Goal: Task Accomplishment & Management: Use online tool/utility

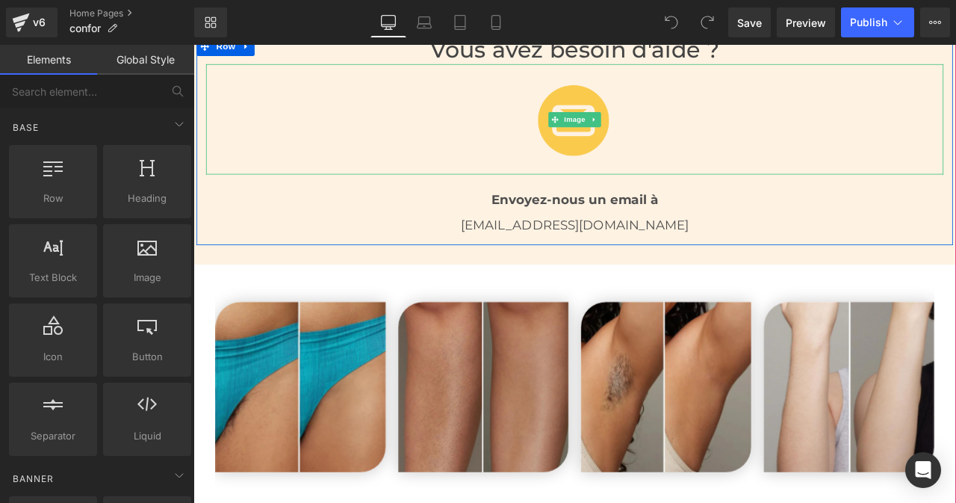
scroll to position [2795, 0]
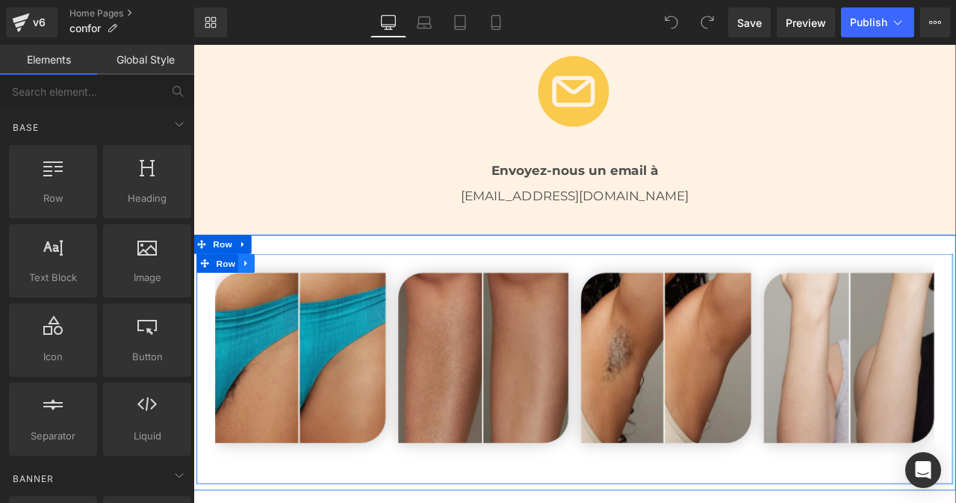
click at [251, 301] on icon at bounding box center [256, 304] width 10 height 11
click at [248, 294] on link at bounding box center [255, 304] width 19 height 22
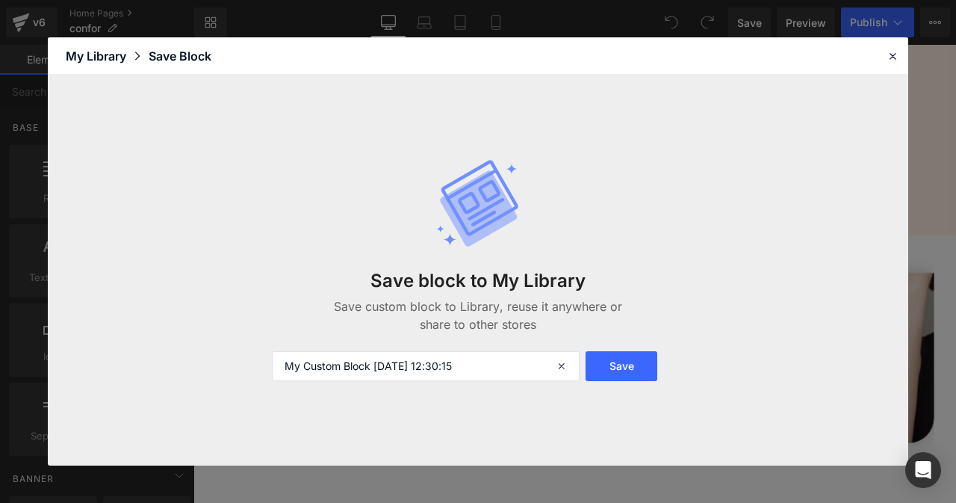
click at [274, 260] on div "Save block to My Library Save custom block to Library, reuse it anywhere or sha…" at bounding box center [478, 292] width 430 height 81
click at [891, 60] on icon at bounding box center [892, 55] width 13 height 13
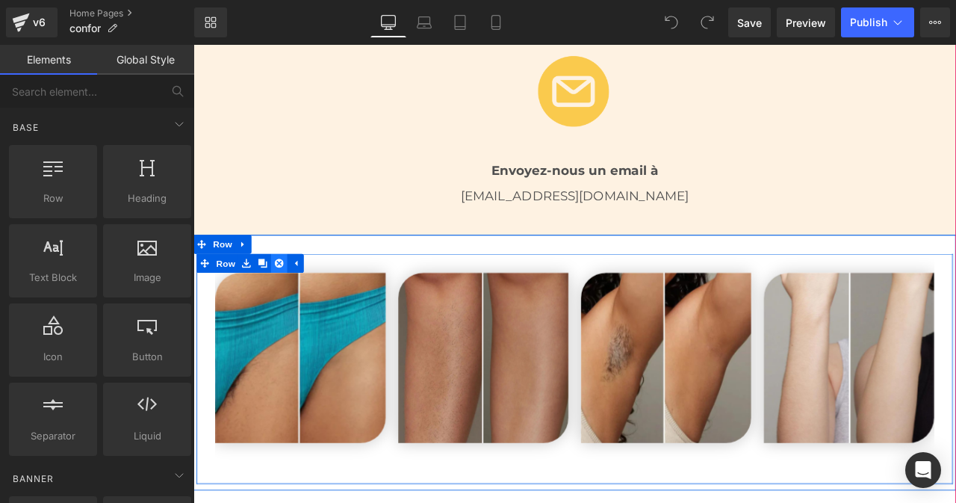
click at [290, 303] on icon at bounding box center [295, 304] width 10 height 10
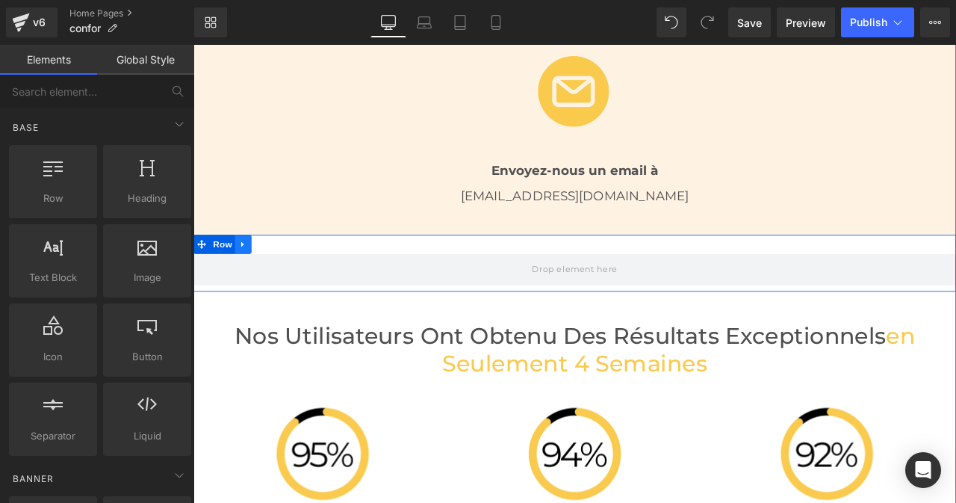
click at [251, 279] on icon at bounding box center [252, 281] width 10 height 11
click at [286, 280] on icon at bounding box center [291, 281] width 10 height 10
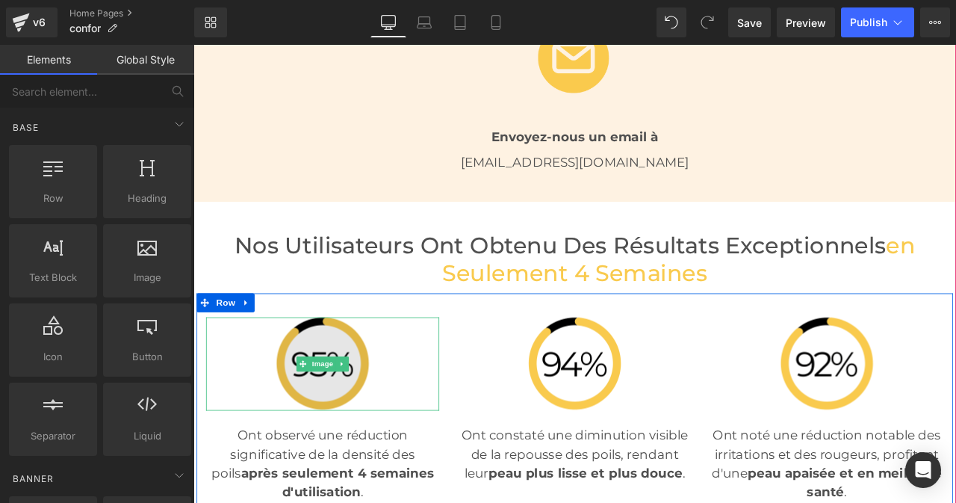
scroll to position [2838, 0]
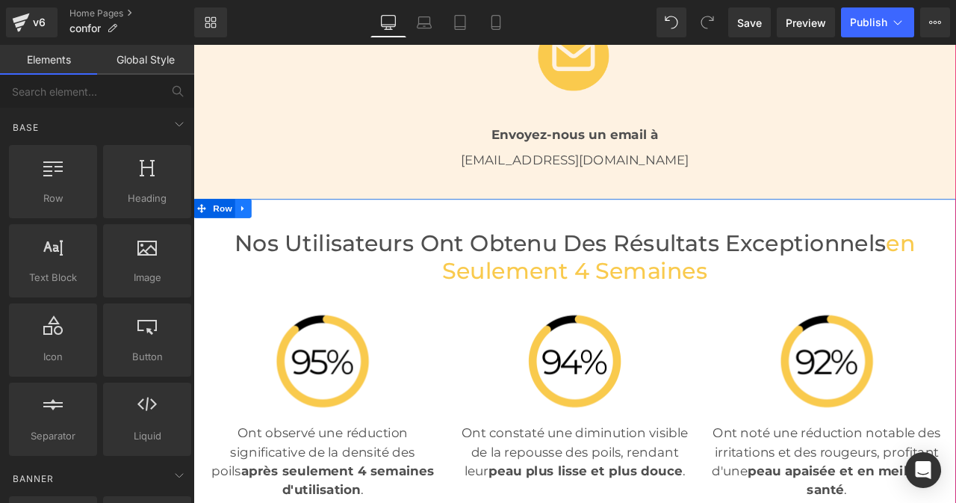
click at [249, 238] on icon at bounding box center [252, 238] width 10 height 11
click at [286, 241] on icon at bounding box center [291, 238] width 10 height 10
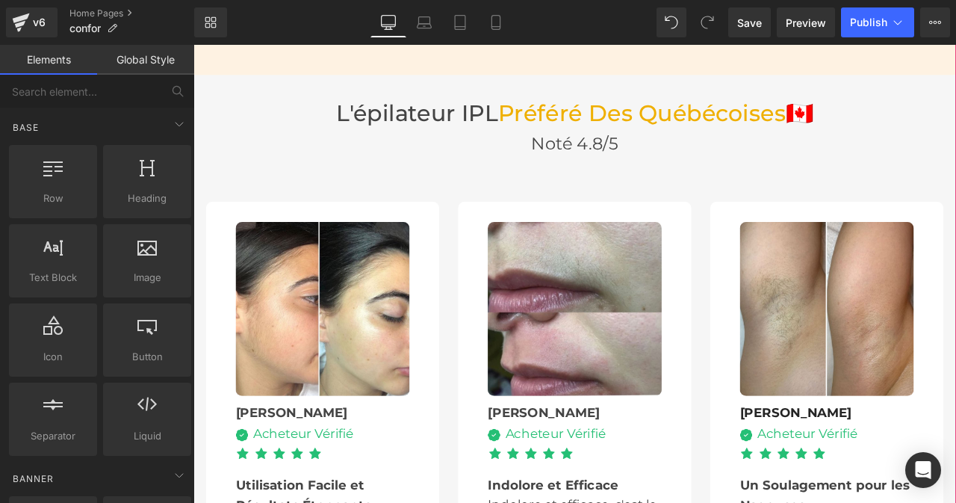
scroll to position [2977, 0]
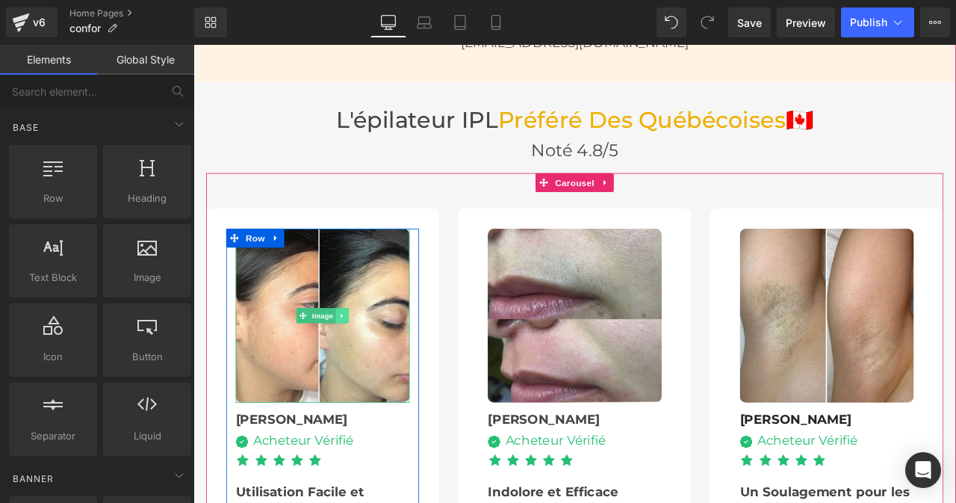
click at [368, 365] on icon at bounding box center [369, 365] width 2 height 5
click at [373, 365] on icon at bounding box center [377, 365] width 8 height 8
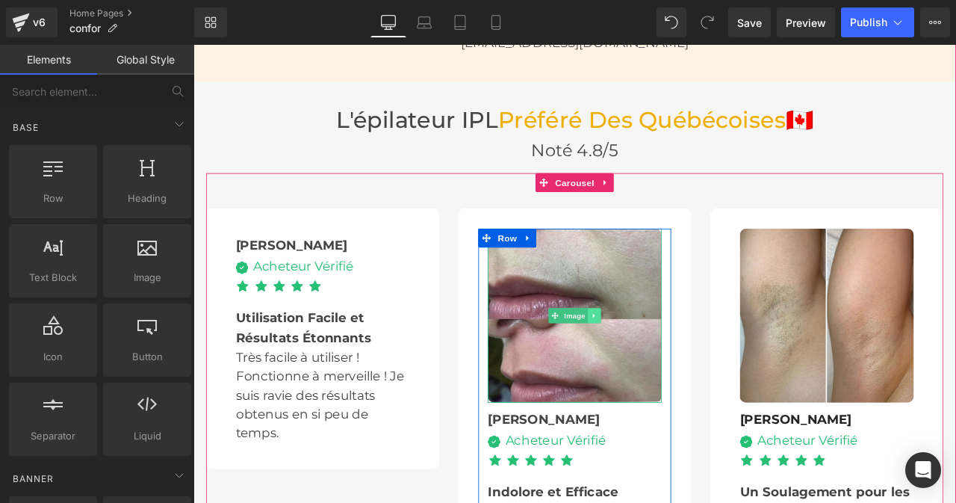
click at [667, 363] on icon at bounding box center [668, 365] width 2 height 5
click at [672, 363] on icon at bounding box center [676, 365] width 8 height 8
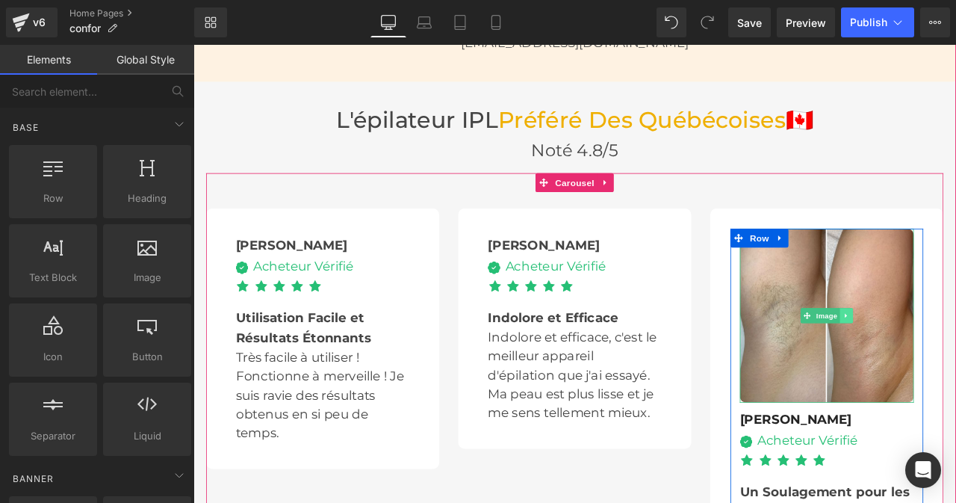
click at [955, 366] on icon at bounding box center [968, 365] width 8 height 9
click at [955, 364] on icon at bounding box center [975, 365] width 8 height 8
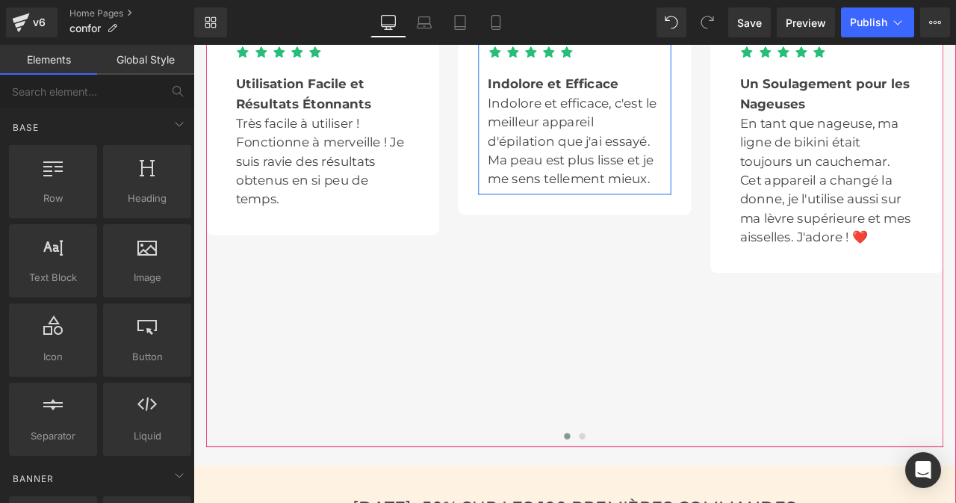
scroll to position [3254, 0]
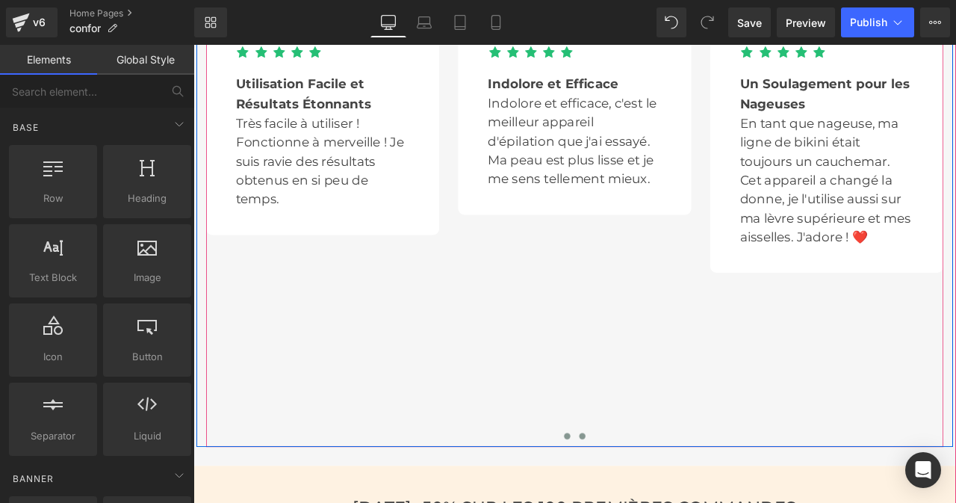
click at [651, 502] on span at bounding box center [654, 507] width 7 height 7
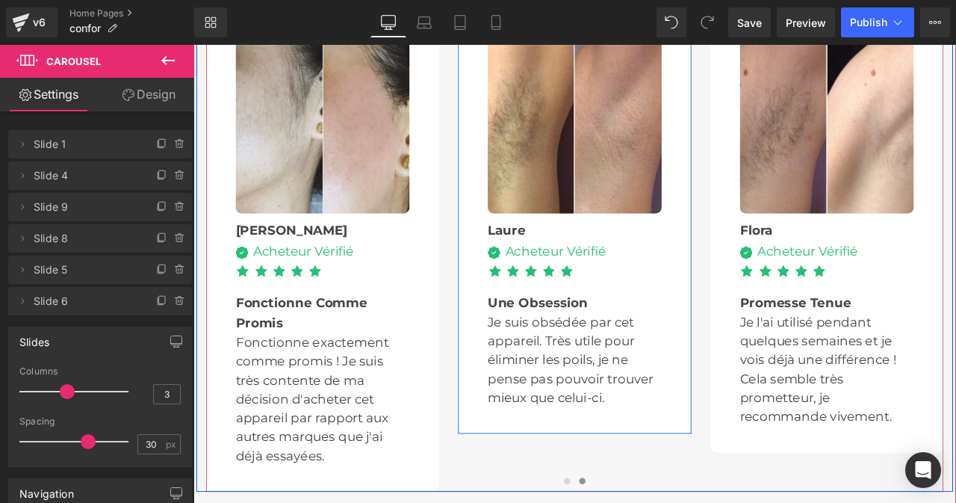
scroll to position [3158, 0]
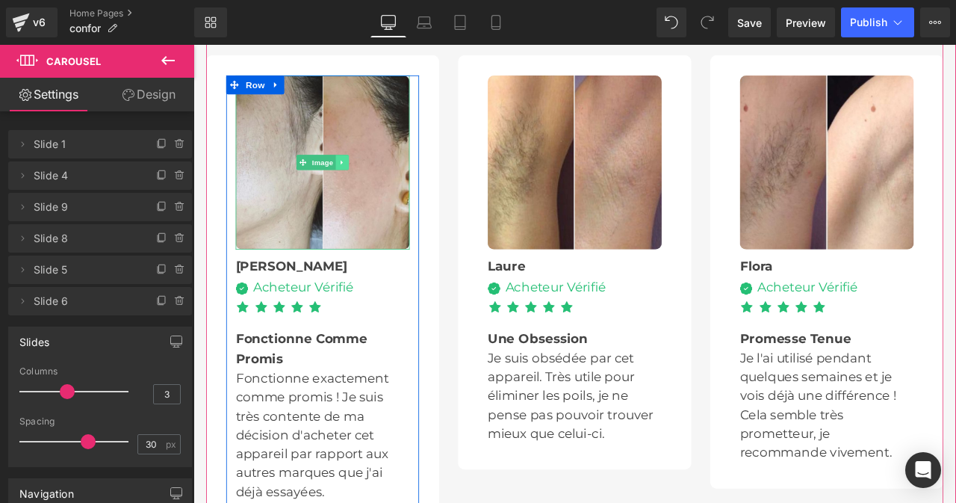
click at [362, 177] on link at bounding box center [370, 185] width 16 height 18
click at [373, 182] on icon at bounding box center [377, 184] width 8 height 9
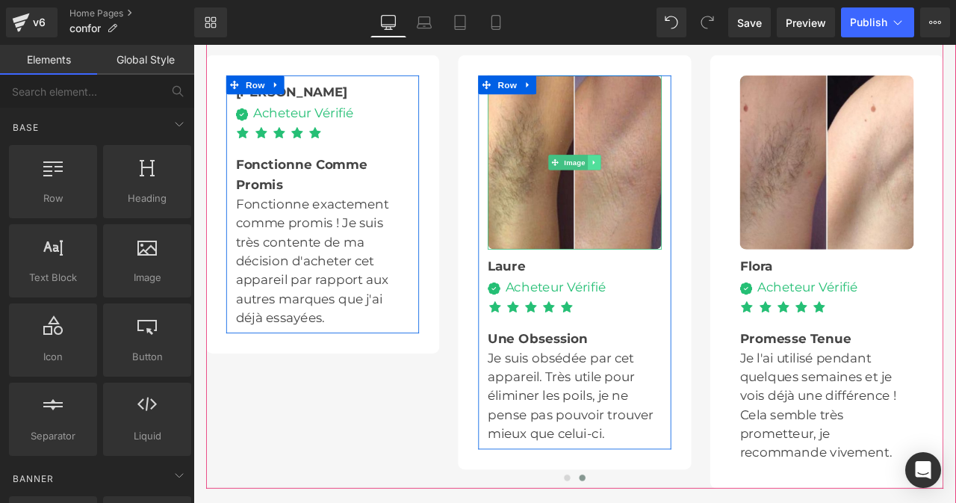
click at [665, 182] on icon at bounding box center [669, 184] width 8 height 9
click at [672, 185] on icon at bounding box center [676, 184] width 8 height 8
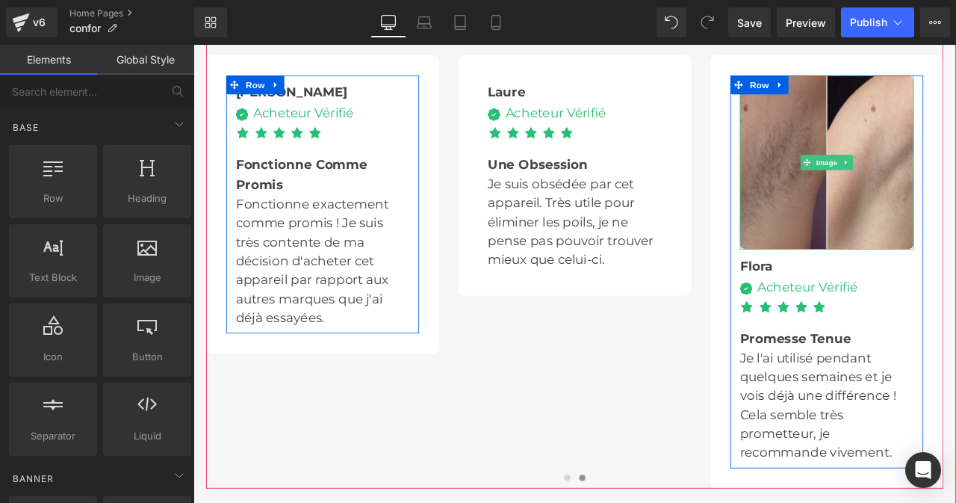
click at [885, 182] on img at bounding box center [944, 184] width 206 height 206
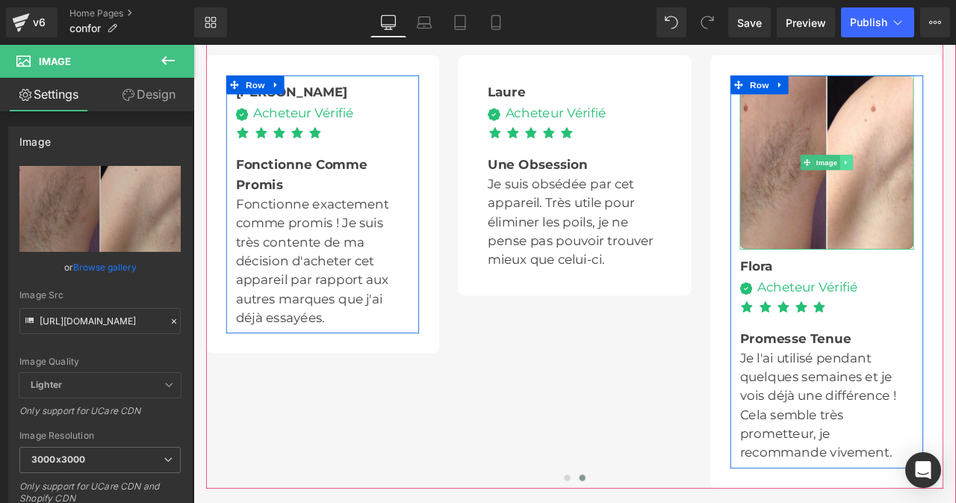
click at [955, 184] on icon at bounding box center [968, 184] width 8 height 9
click at [955, 184] on icon at bounding box center [975, 184] width 8 height 9
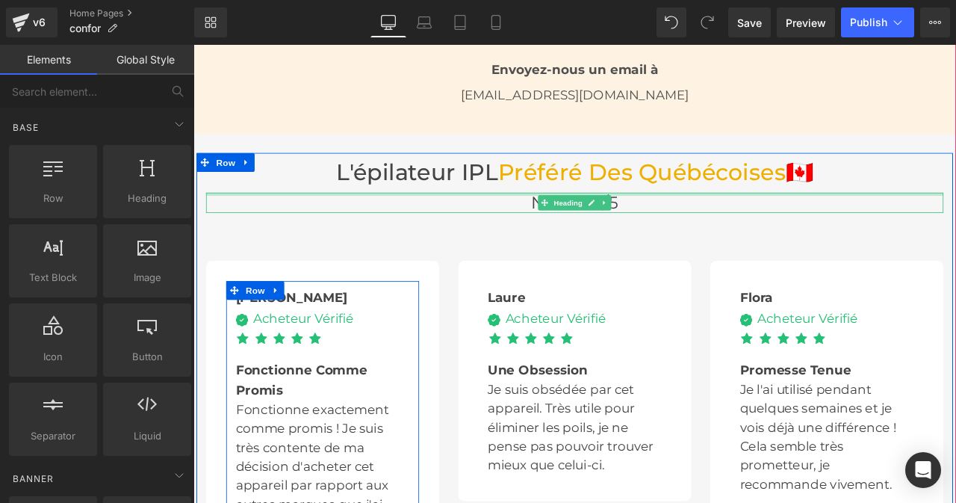
scroll to position [2906, 0]
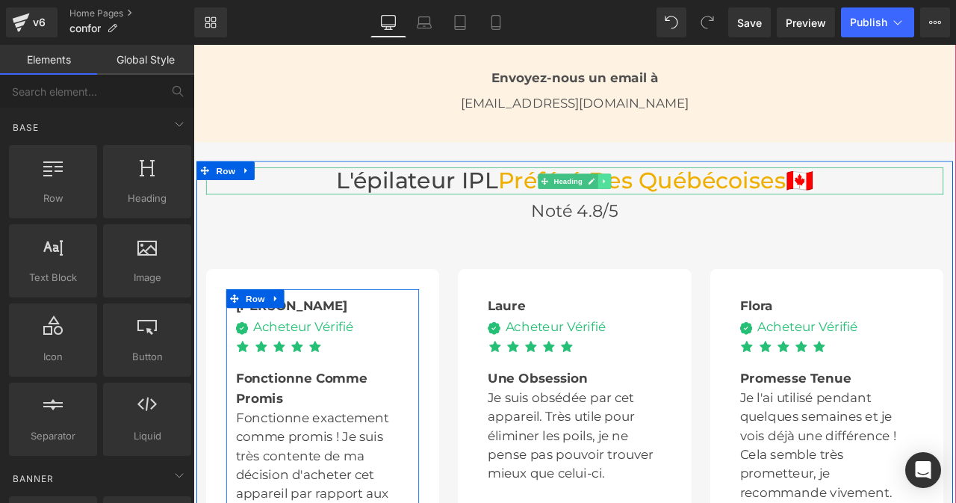
click at [679, 208] on icon at bounding box center [680, 205] width 2 height 5
click at [685, 208] on icon at bounding box center [689, 206] width 8 height 8
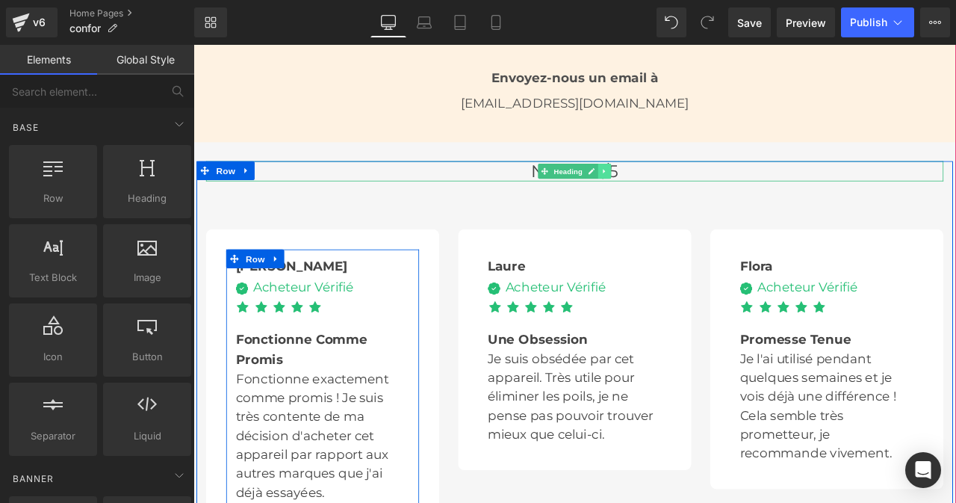
click at [678, 196] on icon at bounding box center [681, 194] width 8 height 9
click at [685, 196] on icon at bounding box center [689, 194] width 8 height 8
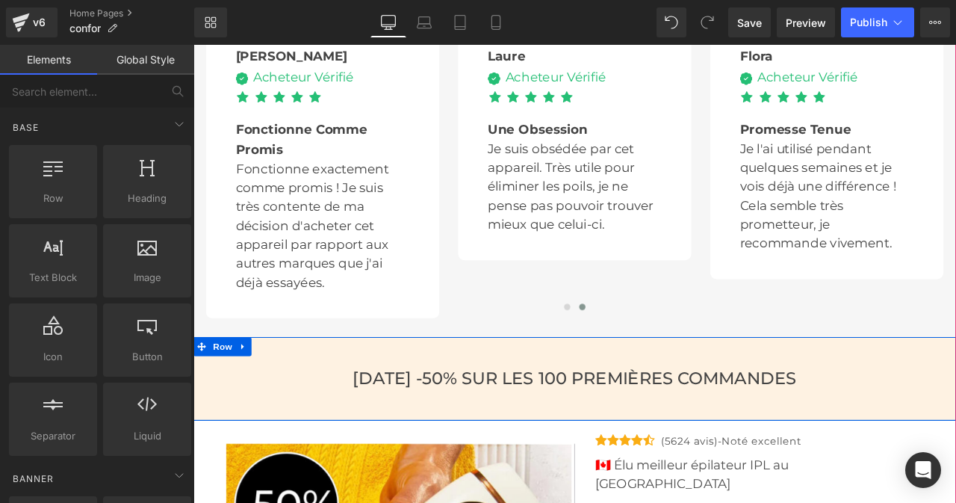
scroll to position [3160, 0]
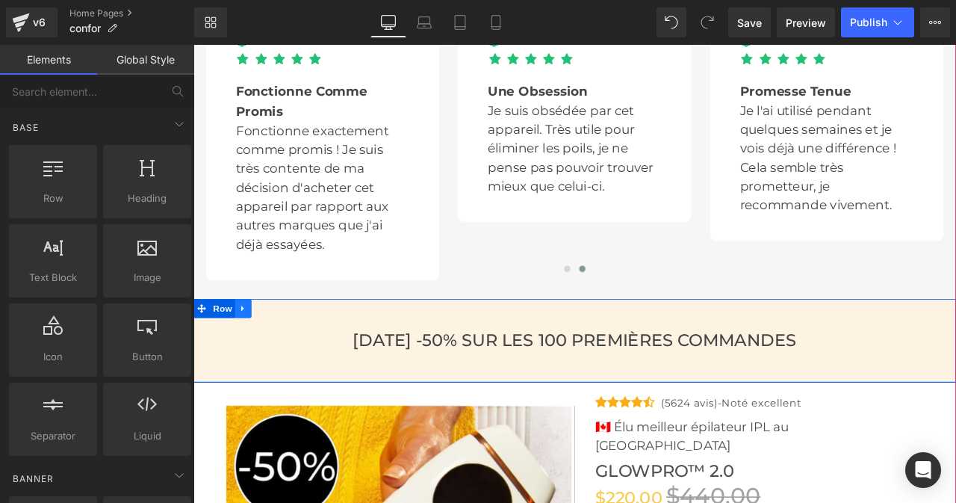
click at [249, 354] on icon at bounding box center [252, 356] width 10 height 11
click at [286, 356] on icon at bounding box center [291, 356] width 10 height 11
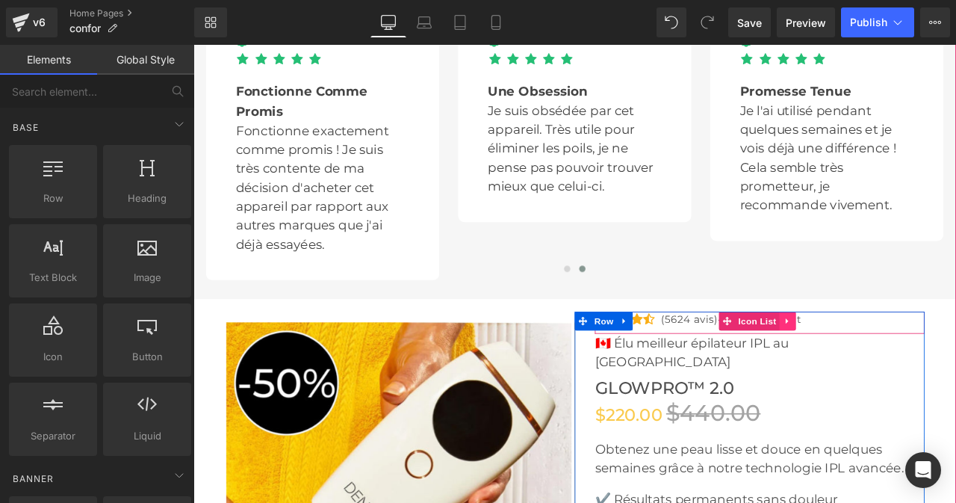
click at [893, 370] on icon at bounding box center [898, 371] width 10 height 11
click at [902, 371] on icon at bounding box center [907, 372] width 10 height 10
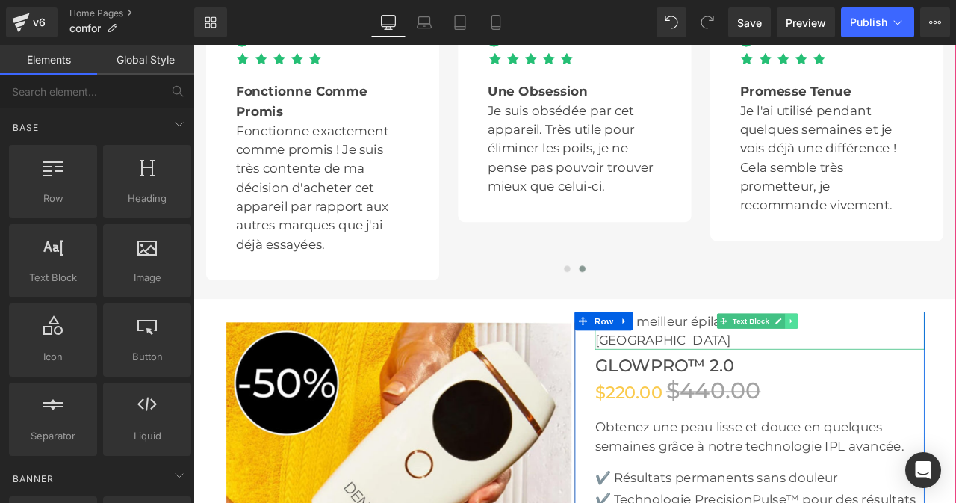
click at [898, 368] on icon at bounding box center [902, 372] width 8 height 9
click at [905, 369] on icon at bounding box center [909, 372] width 8 height 8
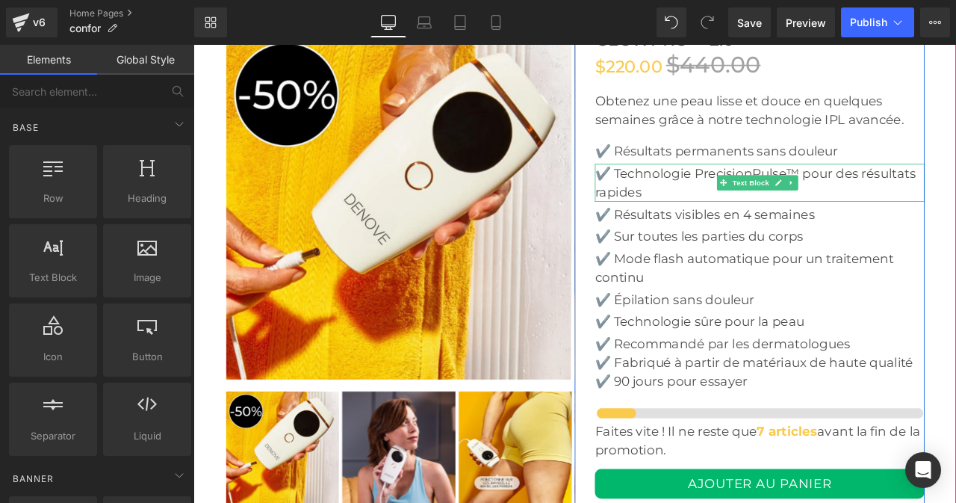
scroll to position [3502, 0]
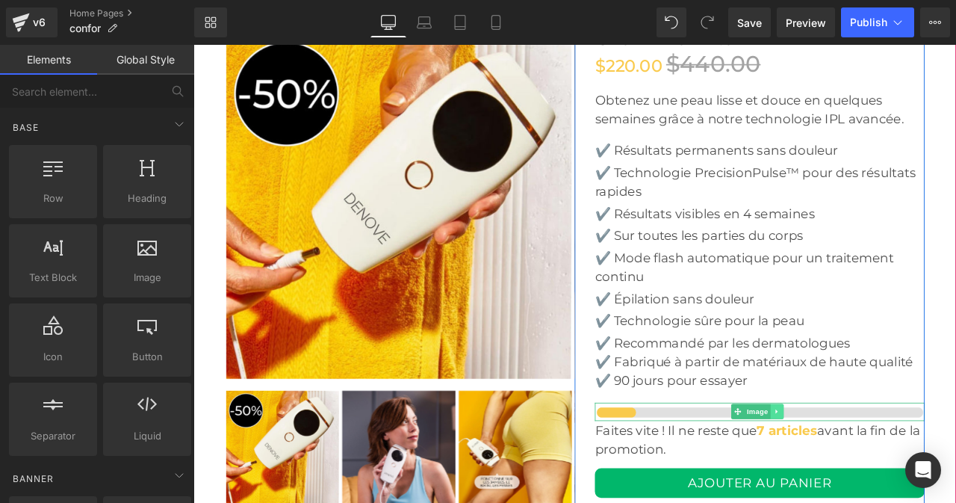
click at [881, 477] on icon at bounding box center [885, 479] width 8 height 9
click at [889, 477] on icon at bounding box center [893, 480] width 8 height 8
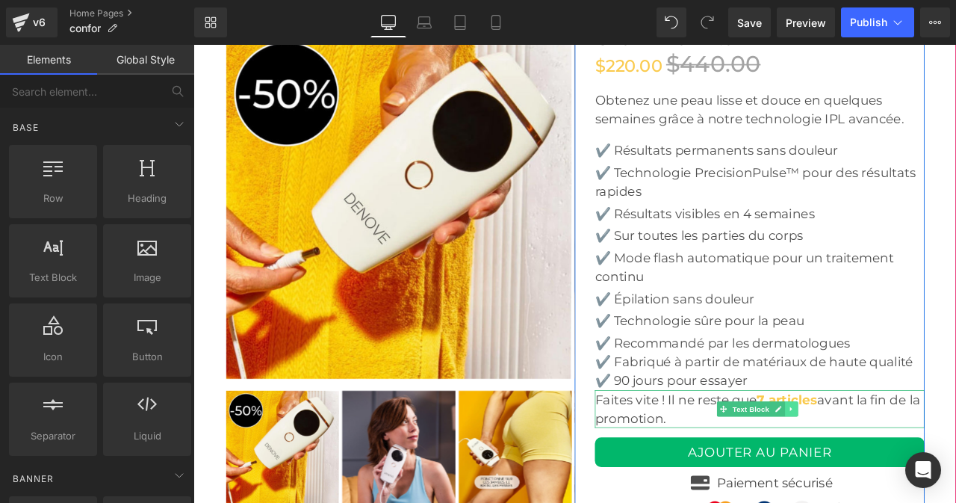
click at [898, 477] on icon at bounding box center [902, 476] width 8 height 9
click at [905, 474] on icon at bounding box center [909, 476] width 8 height 8
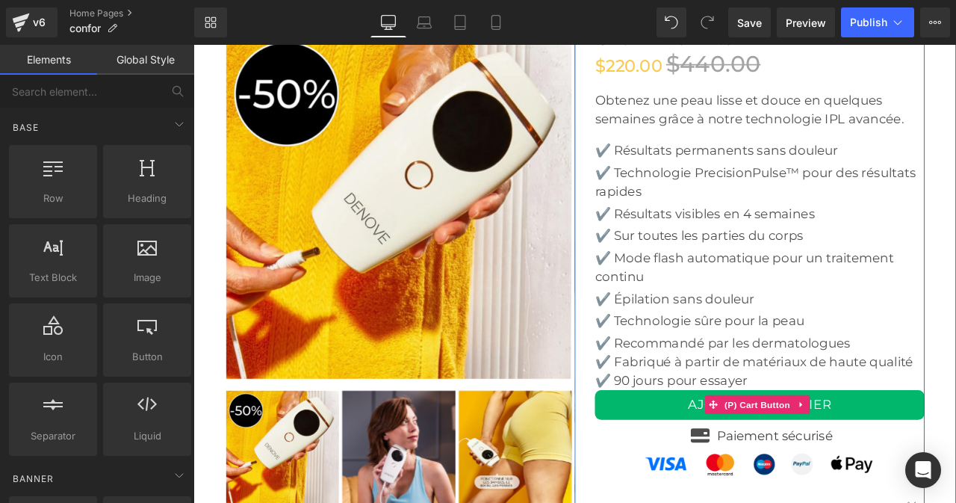
click at [843, 467] on span "(P) Cart Button" at bounding box center [861, 471] width 85 height 22
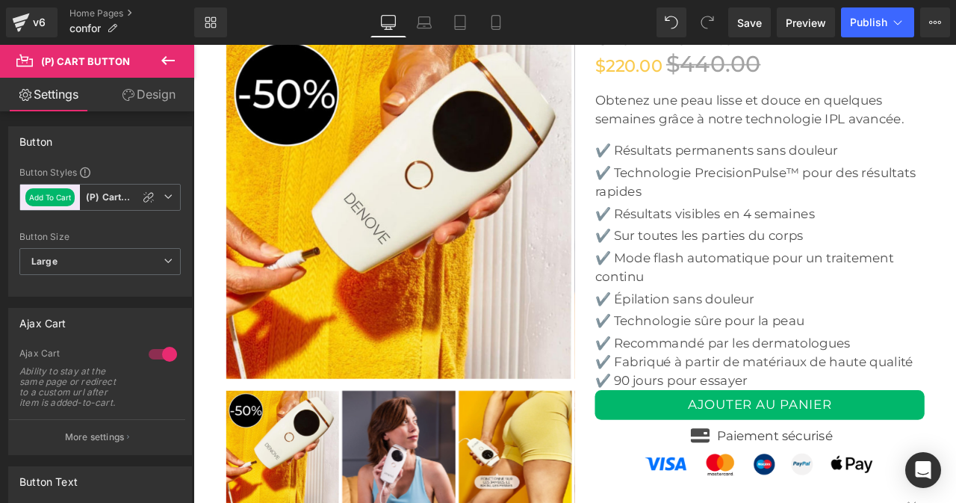
click at [147, 95] on link "Design" at bounding box center [148, 95] width 97 height 34
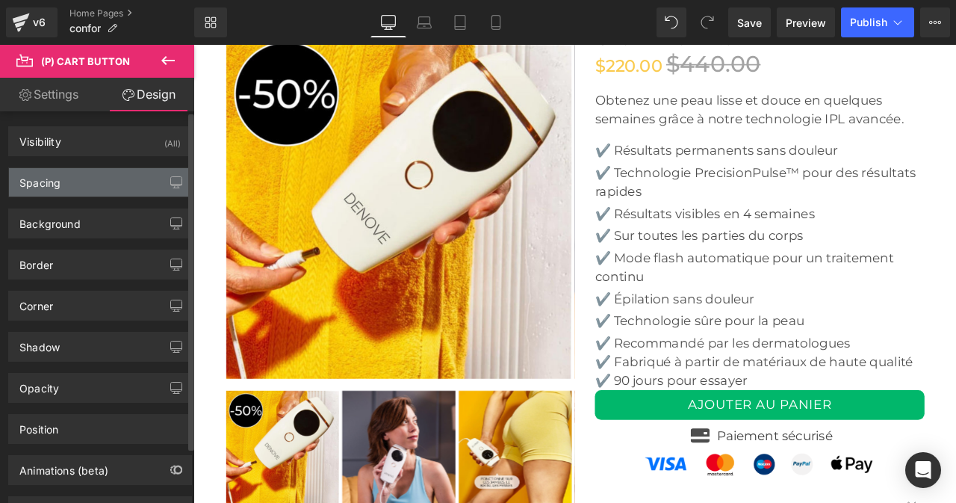
click at [98, 182] on div "Spacing" at bounding box center [100, 182] width 182 height 28
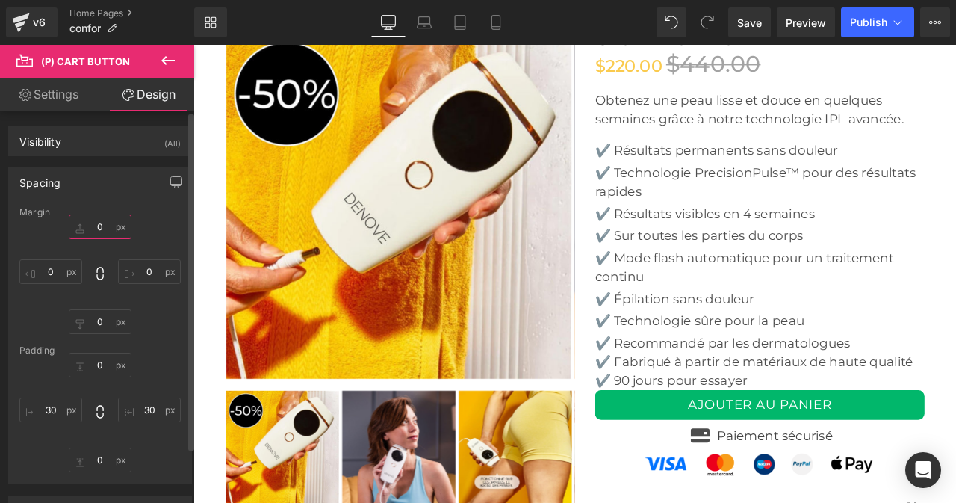
click at [96, 223] on input "text" at bounding box center [100, 226] width 63 height 25
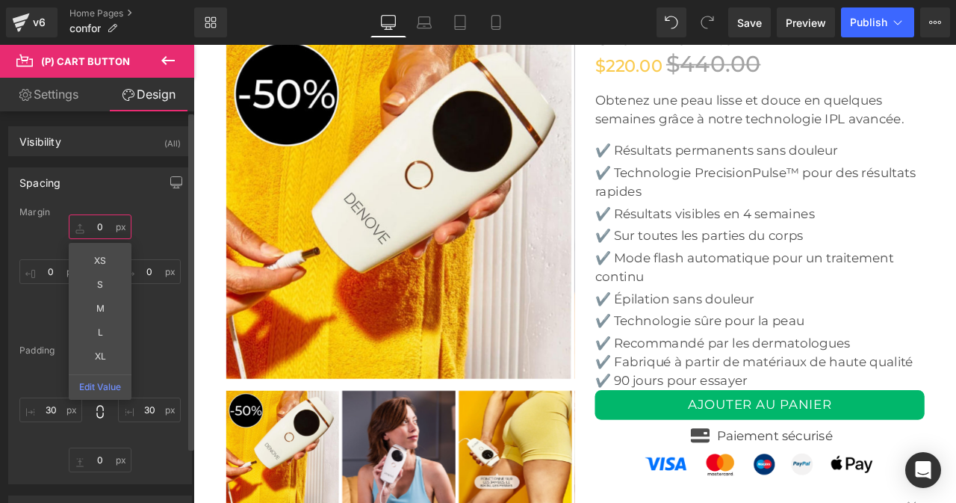
click at [96, 223] on input "text" at bounding box center [100, 226] width 63 height 25
type input "#"
type input ")"
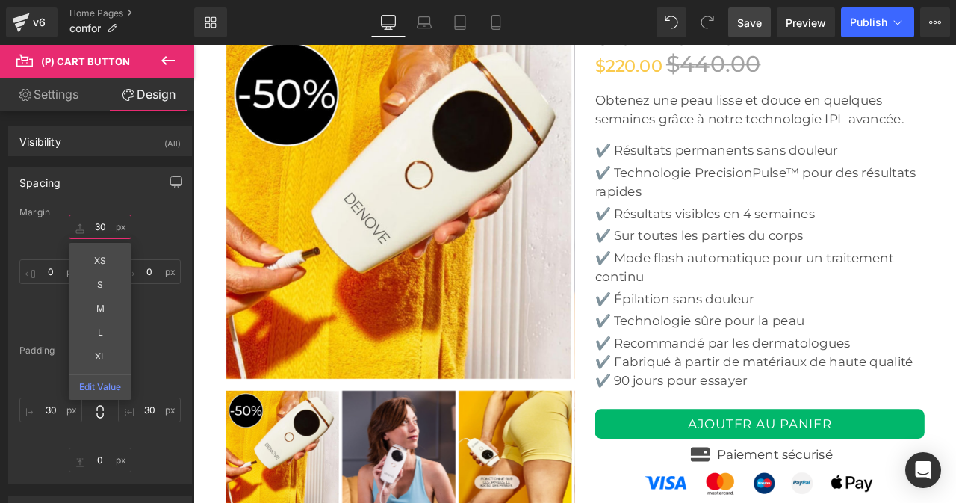
type input "30"
click at [755, 25] on span "Save" at bounding box center [749, 23] width 25 height 16
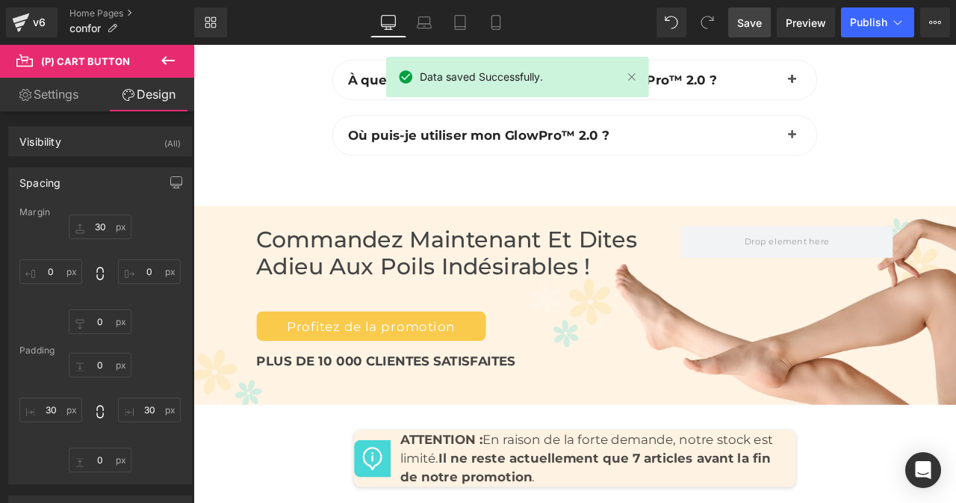
scroll to position [4602, 0]
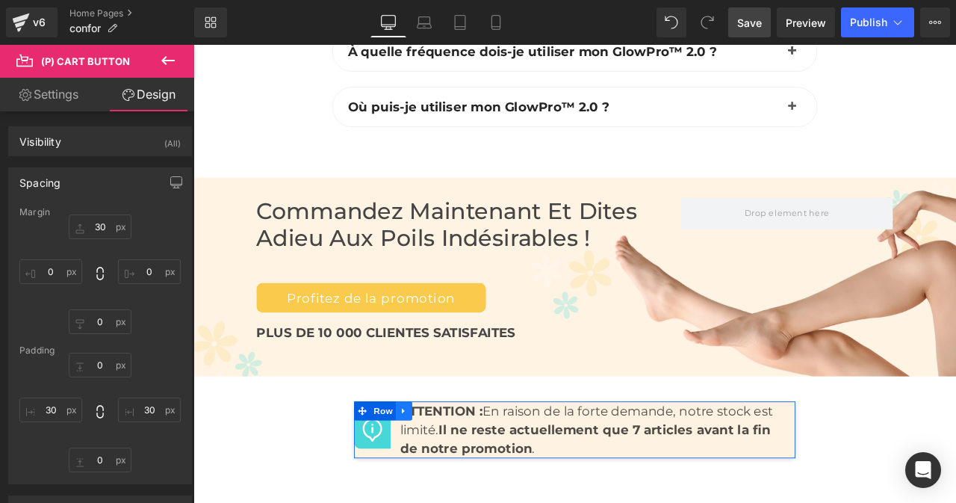
click at [438, 474] on icon at bounding box center [443, 479] width 10 height 11
click at [477, 474] on icon at bounding box center [482, 479] width 10 height 10
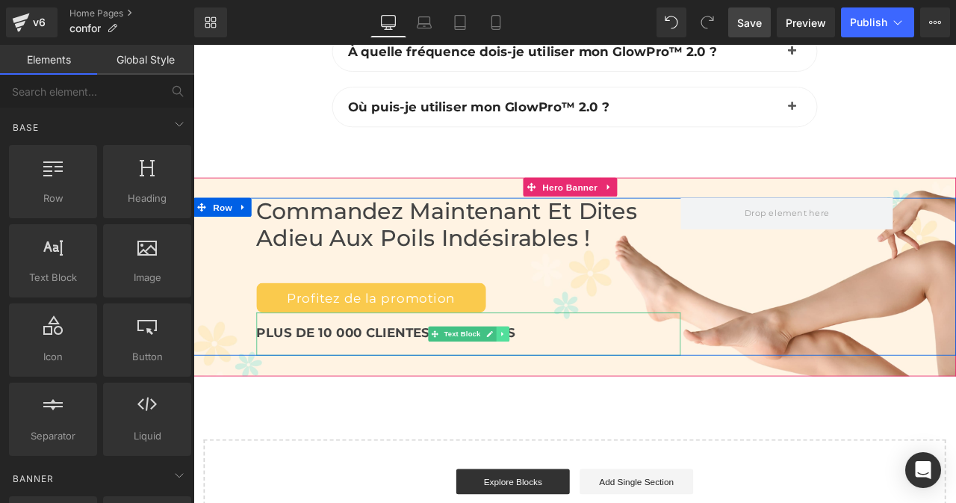
click at [556, 388] on icon at bounding box center [560, 387] width 8 height 9
click at [560, 385] on link at bounding box center [568, 388] width 16 height 18
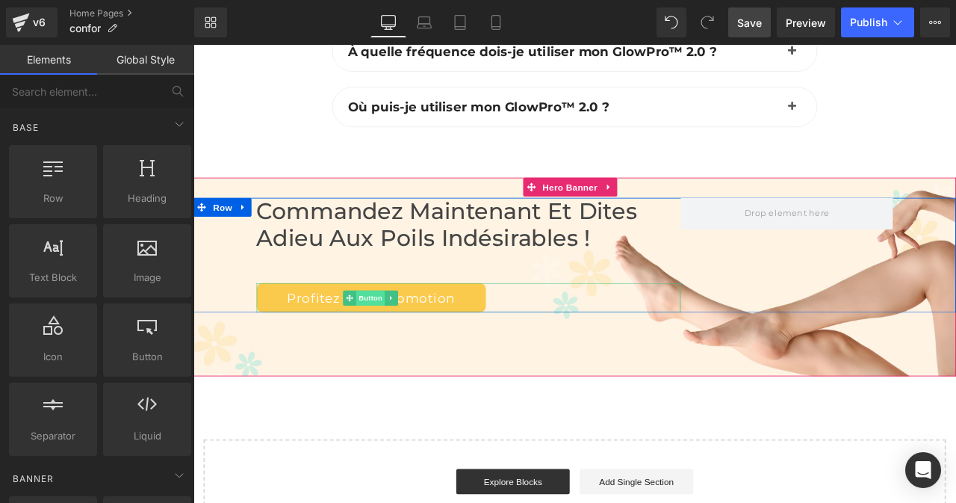
click at [396, 341] on span "Button" at bounding box center [403, 345] width 34 height 18
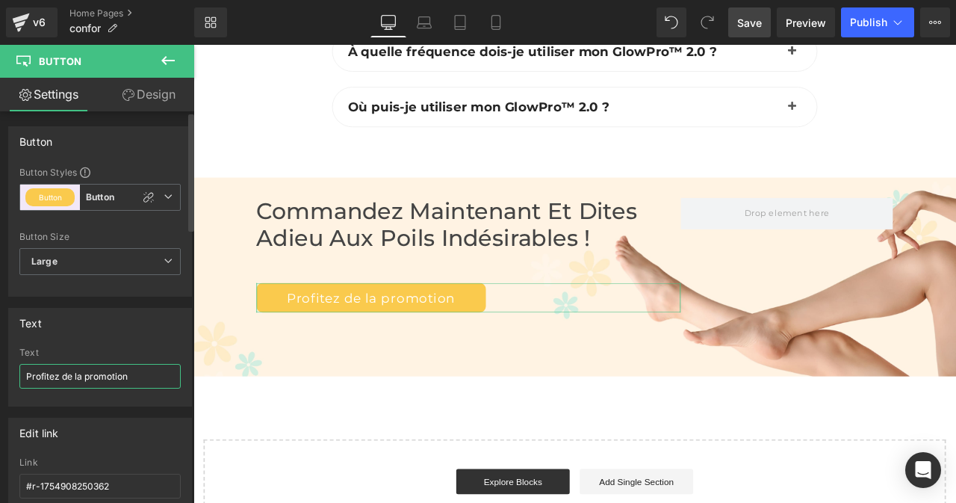
drag, startPoint x: 136, startPoint y: 376, endPoint x: 0, endPoint y: 370, distance: 136.1
click at [0, 370] on div "Text Profitez de la promotion Text Profitez de la promotion" at bounding box center [100, 352] width 201 height 110
click at [67, 373] on input "Essqyew" at bounding box center [99, 376] width 161 height 25
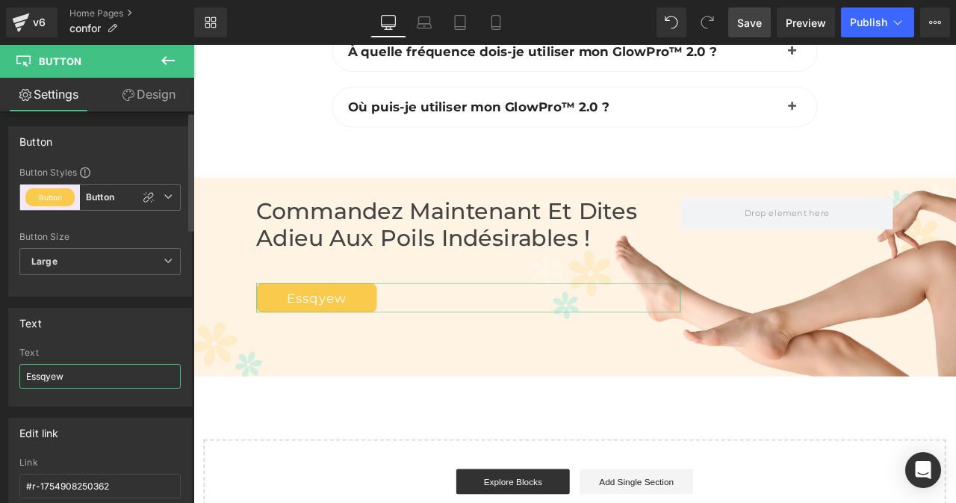
click at [67, 373] on input "Essqyew" at bounding box center [99, 376] width 161 height 25
paste input "SSAYEZ MAINTENANT"
type input "ESSAYEZ MAINTENANT"
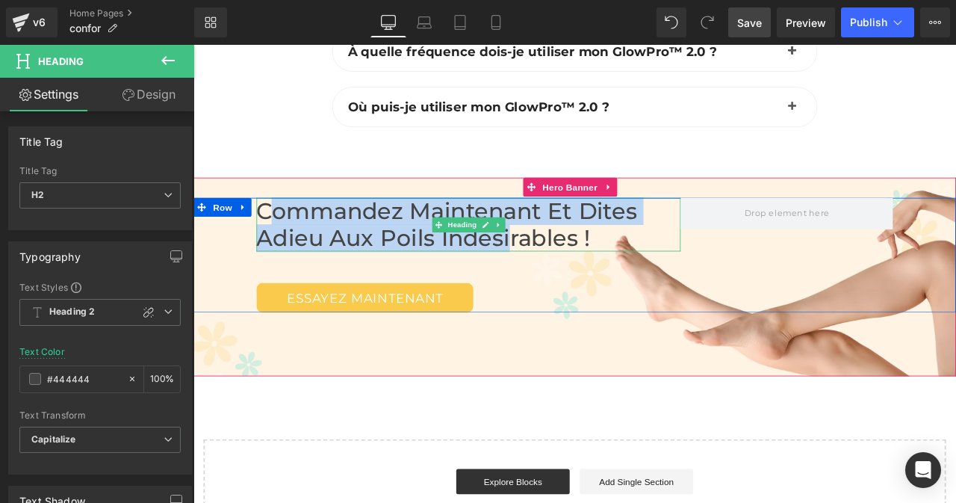
drag, startPoint x: 275, startPoint y: 241, endPoint x: 559, endPoint y: 276, distance: 286.0
click at [559, 276] on h2 "Commandez maintenant et Dites Adieu aux poils indésirables !" at bounding box center [519, 257] width 503 height 63
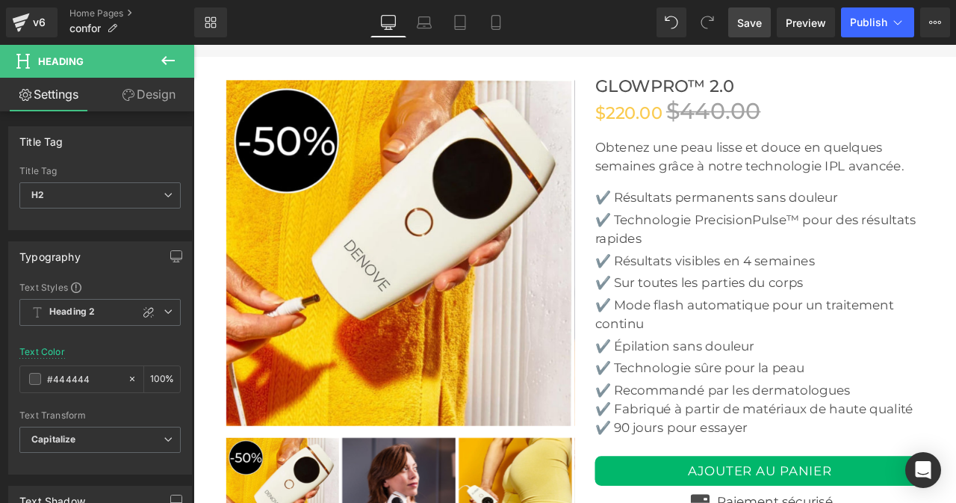
scroll to position [3405, 0]
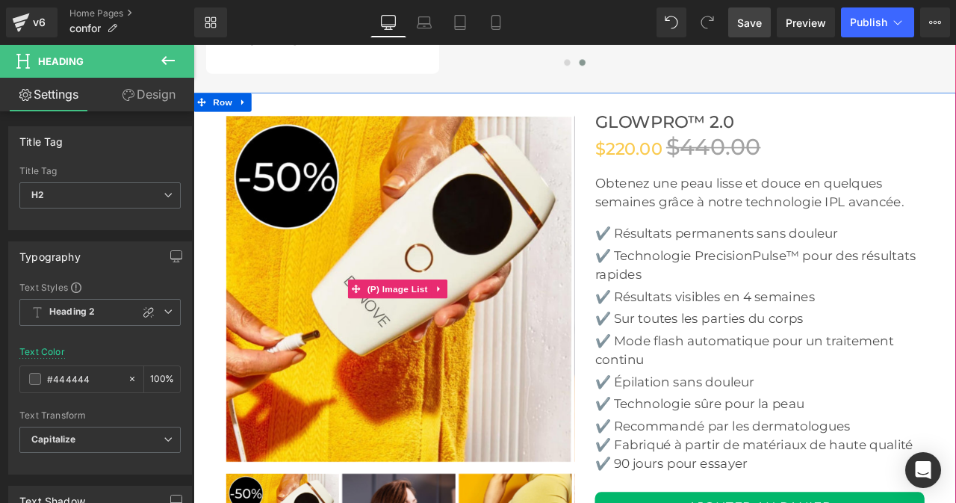
click at [748, 15] on span "Save" at bounding box center [749, 23] width 25 height 16
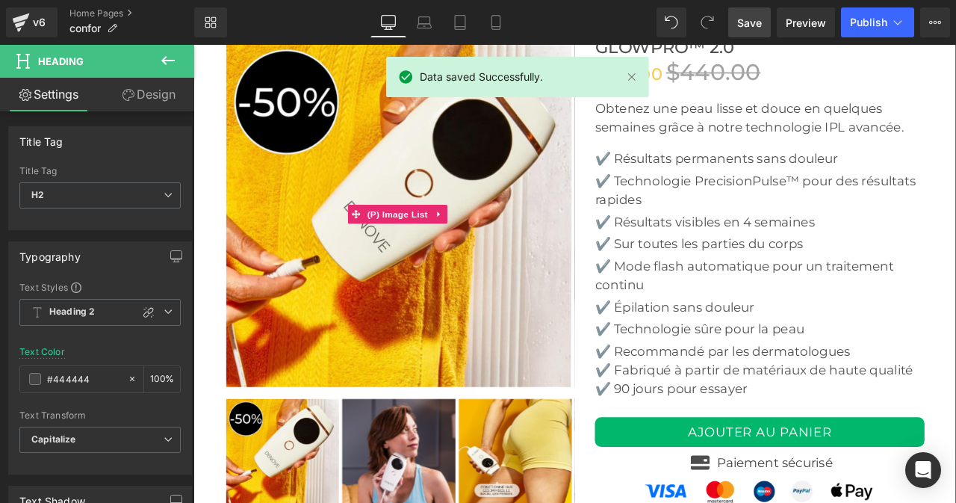
scroll to position [3521, 0]
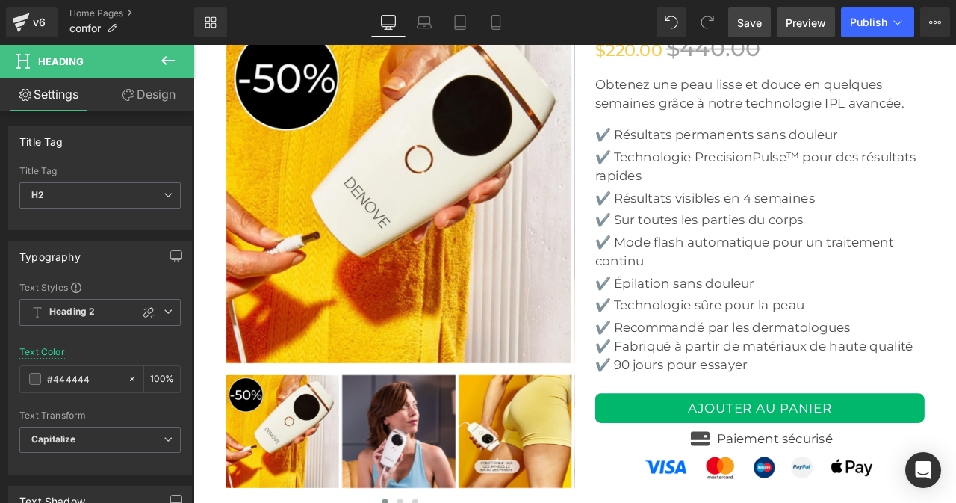
click at [800, 19] on span "Preview" at bounding box center [806, 23] width 40 height 16
click at [753, 24] on span "Save" at bounding box center [749, 23] width 25 height 16
